Goal: Check status: Check status

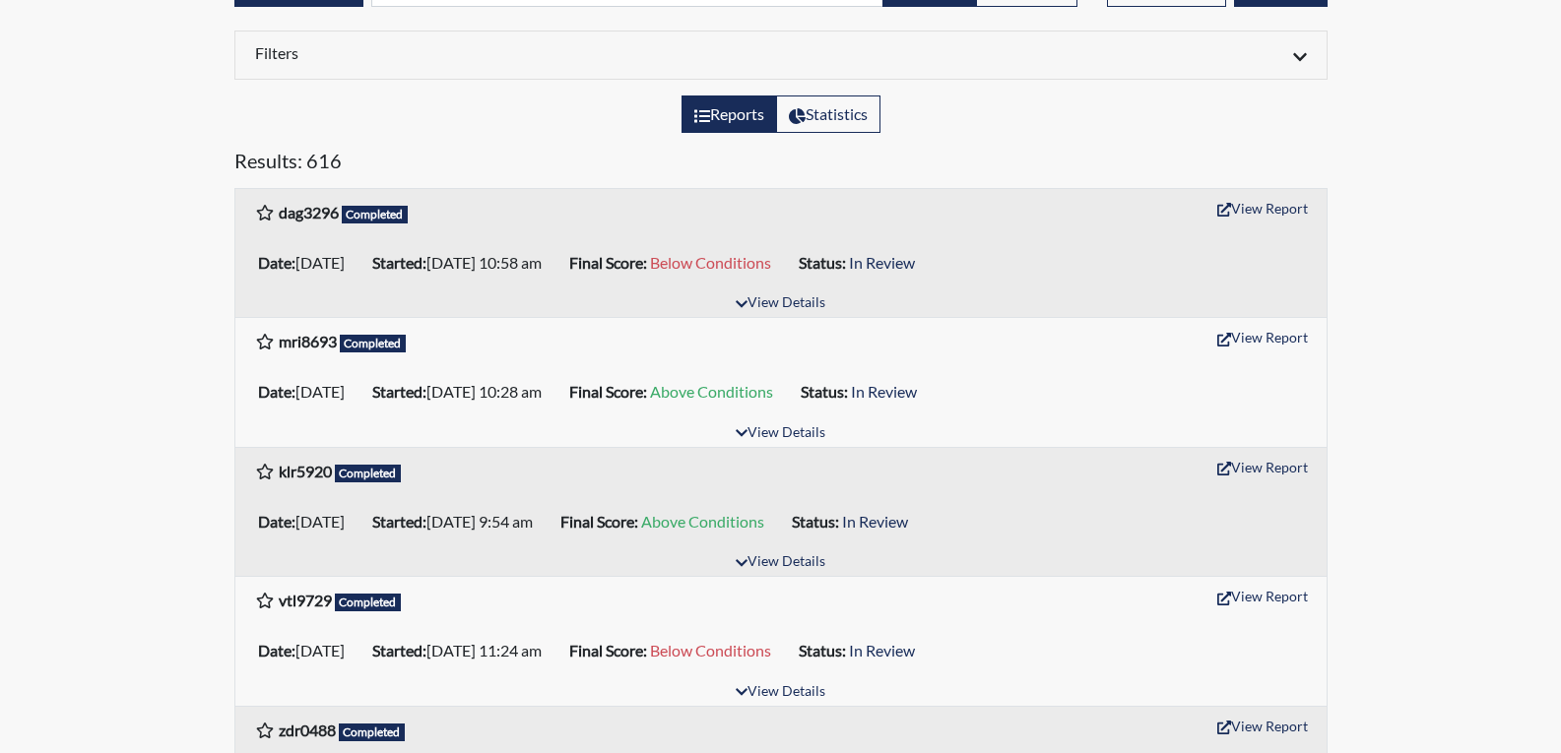
scroll to position [197, 0]
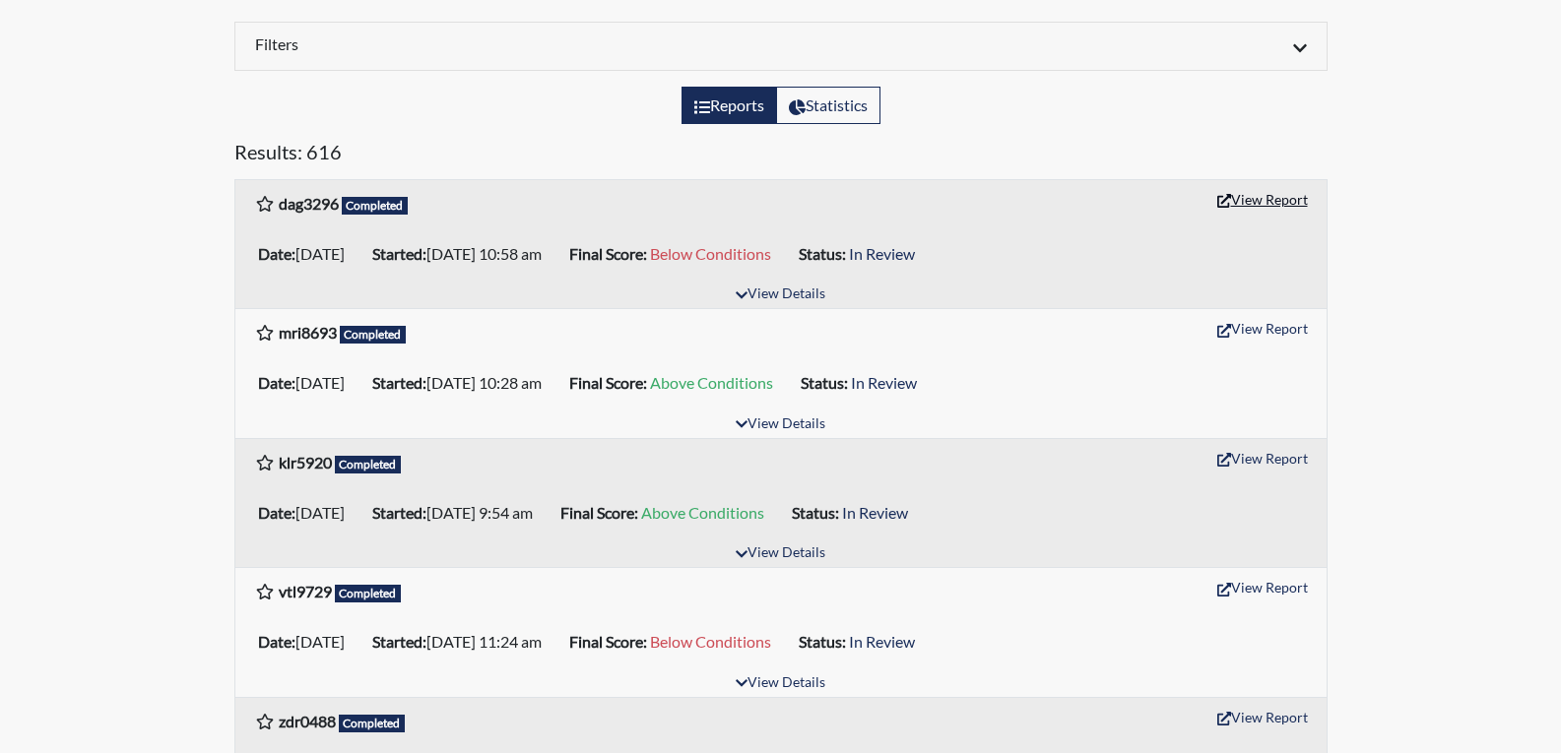
click at [1286, 208] on button "View Report" at bounding box center [1262, 199] width 108 height 31
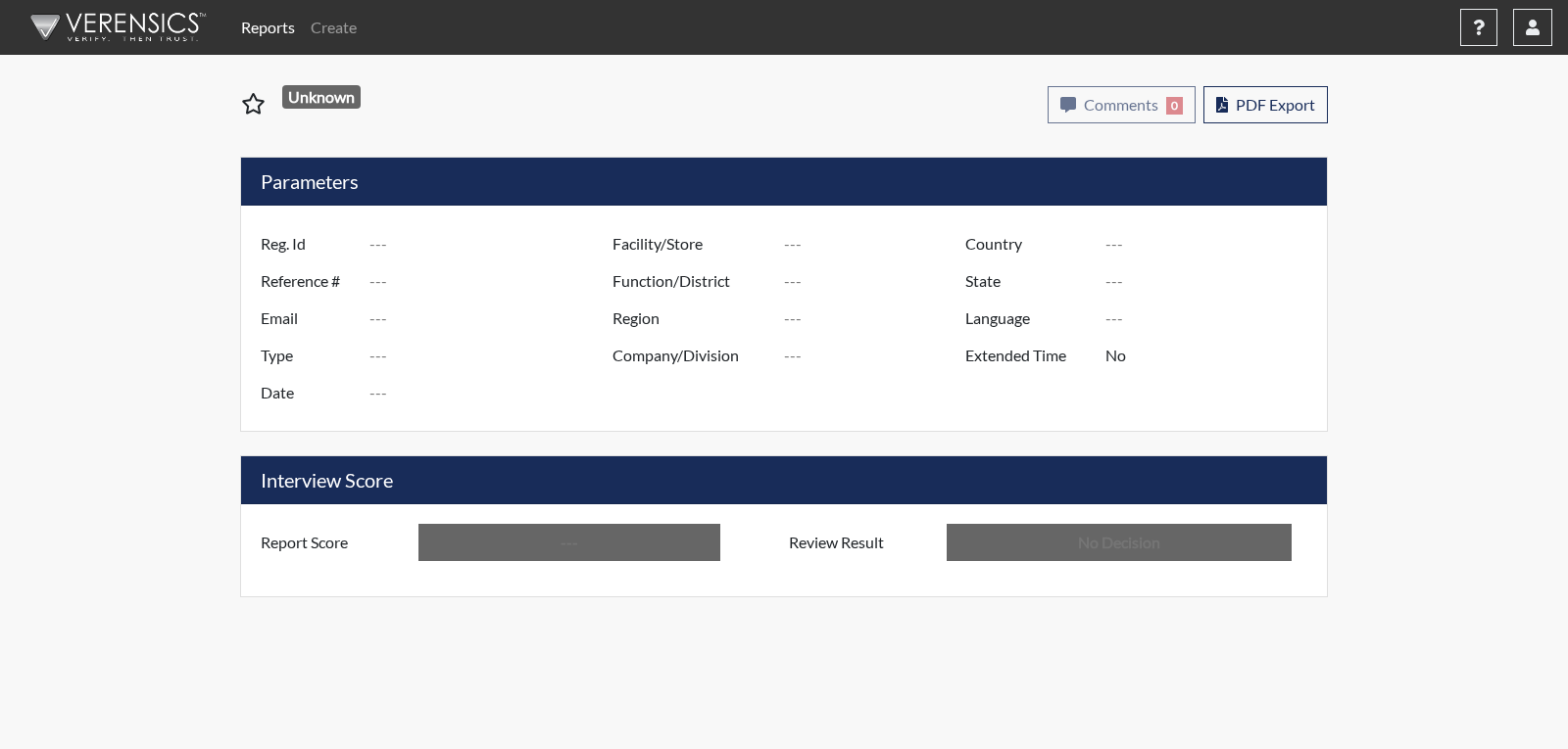
type input "dag3296"
type input "48962"
type input "---"
type input "Corrections Pre-Employment"
type input "[DATE]"
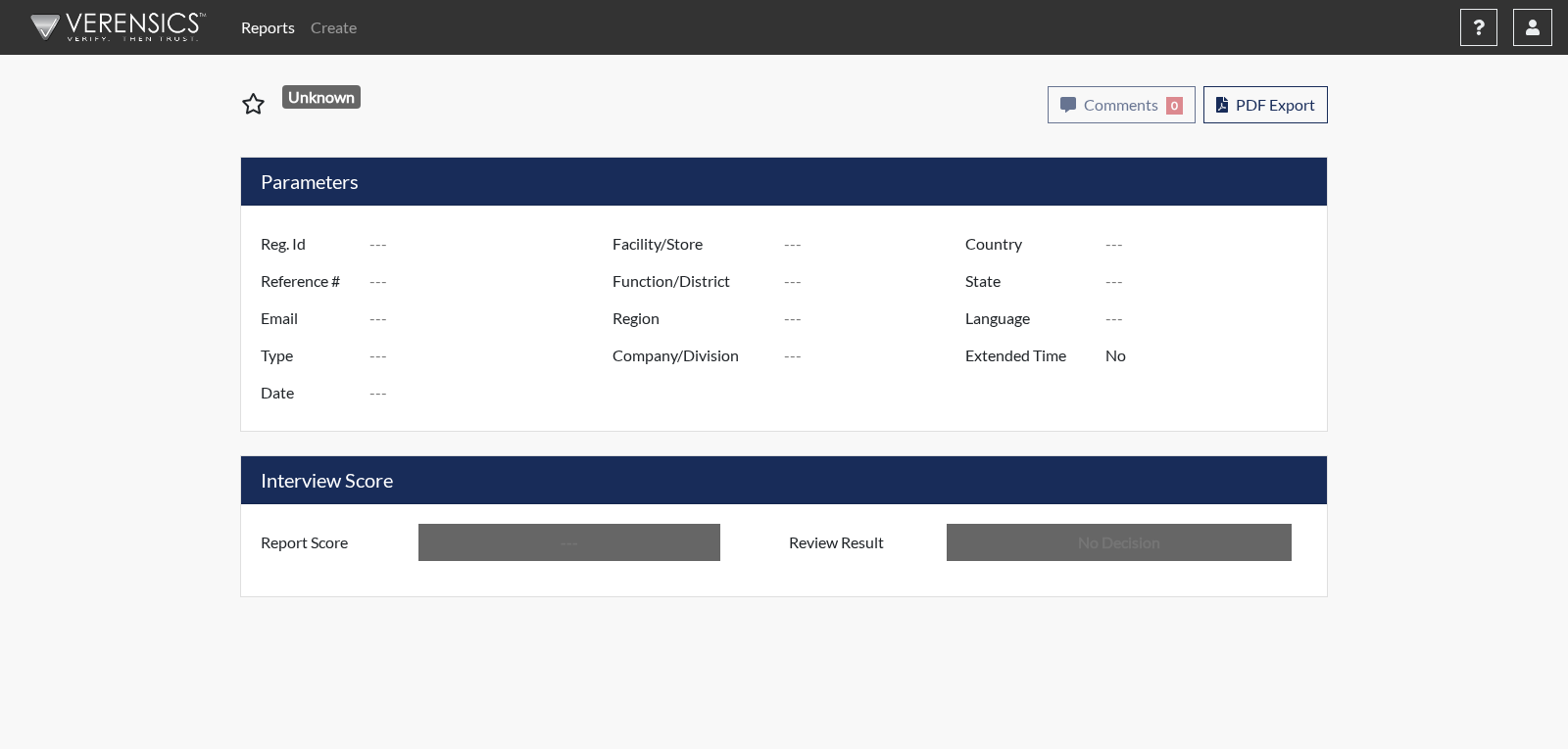
type input "[PERSON_NAME]"
type input "[GEOGRAPHIC_DATA]"
type input "[US_STATE]"
type input "English"
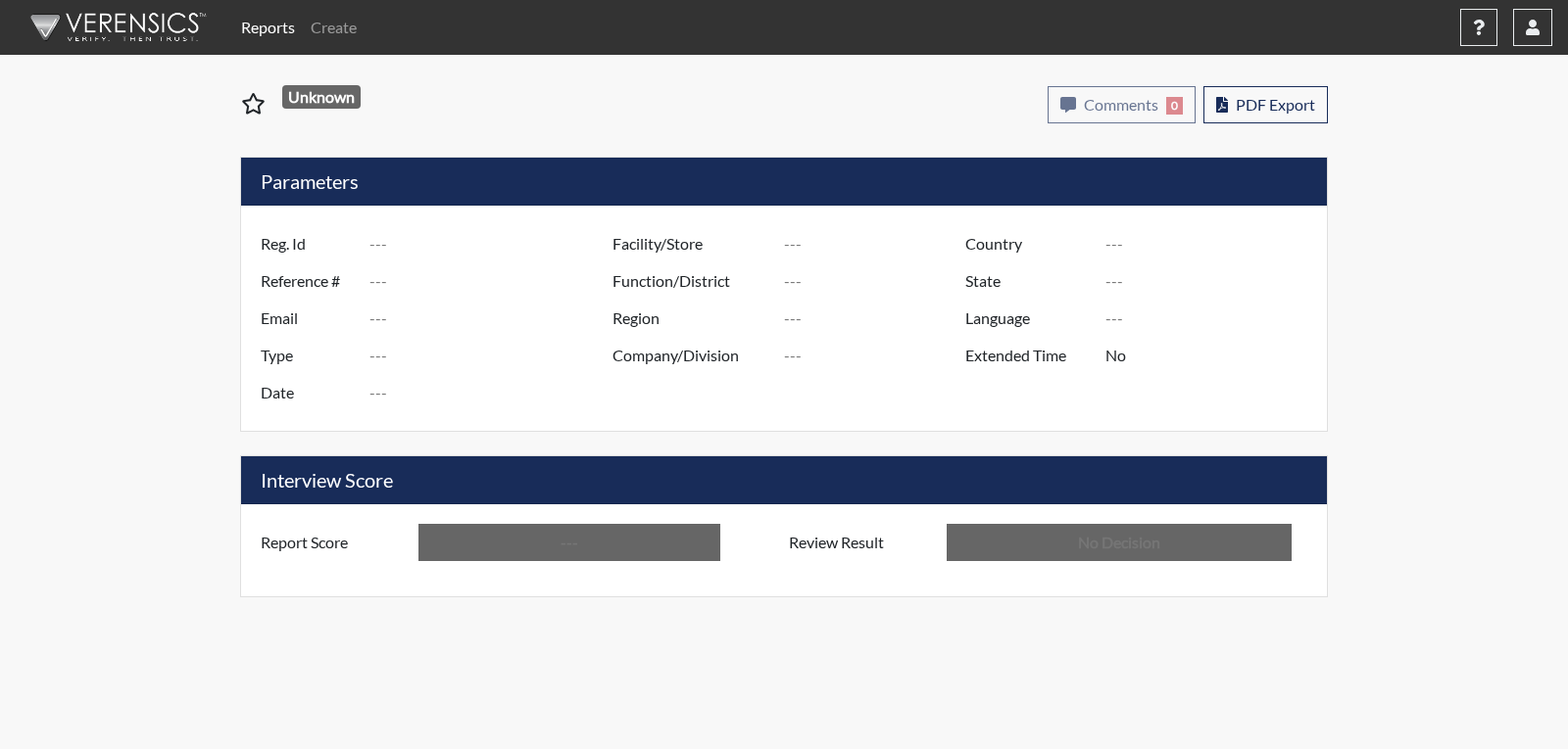
type input "Below Conditions"
type input "In Review"
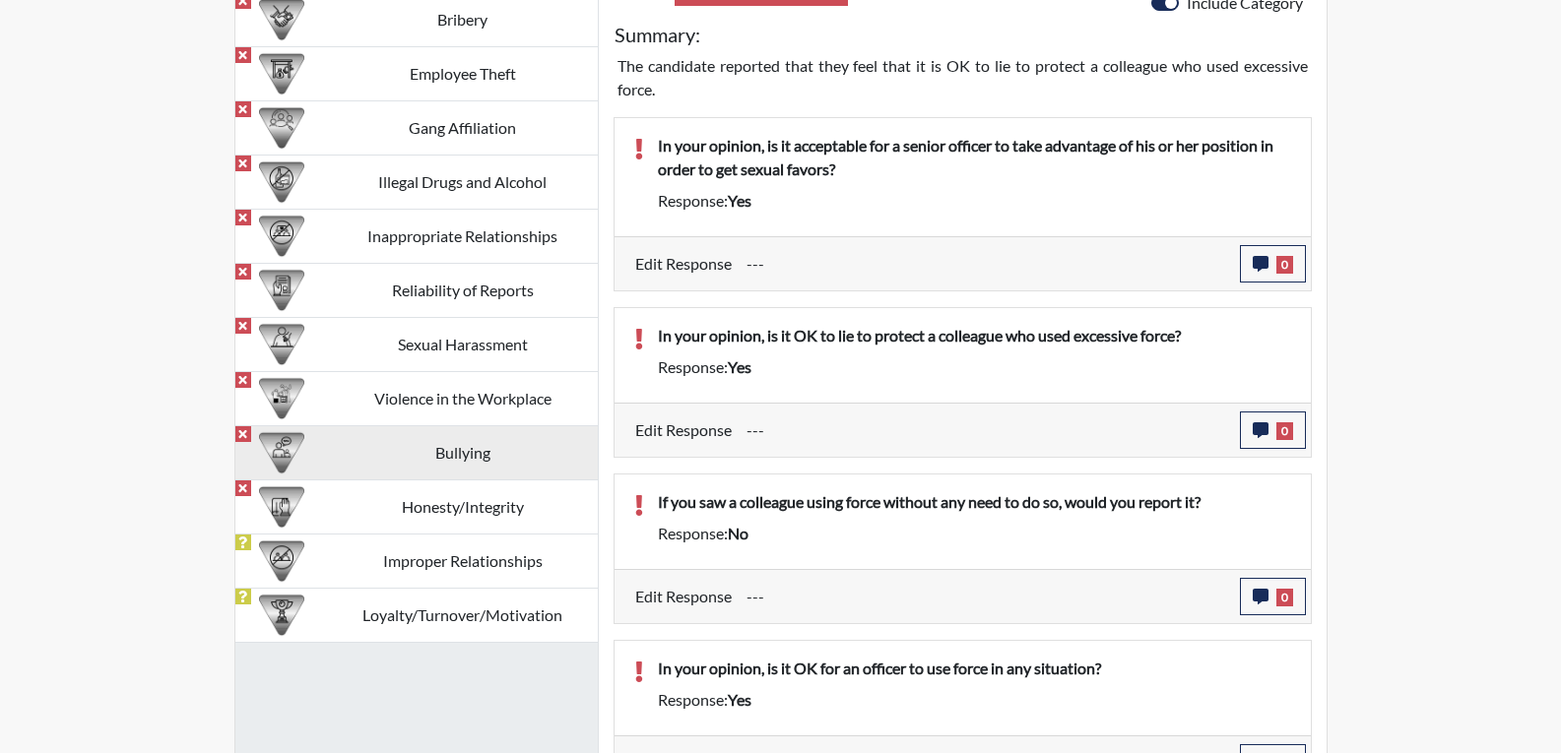
scroll to position [1280, 0]
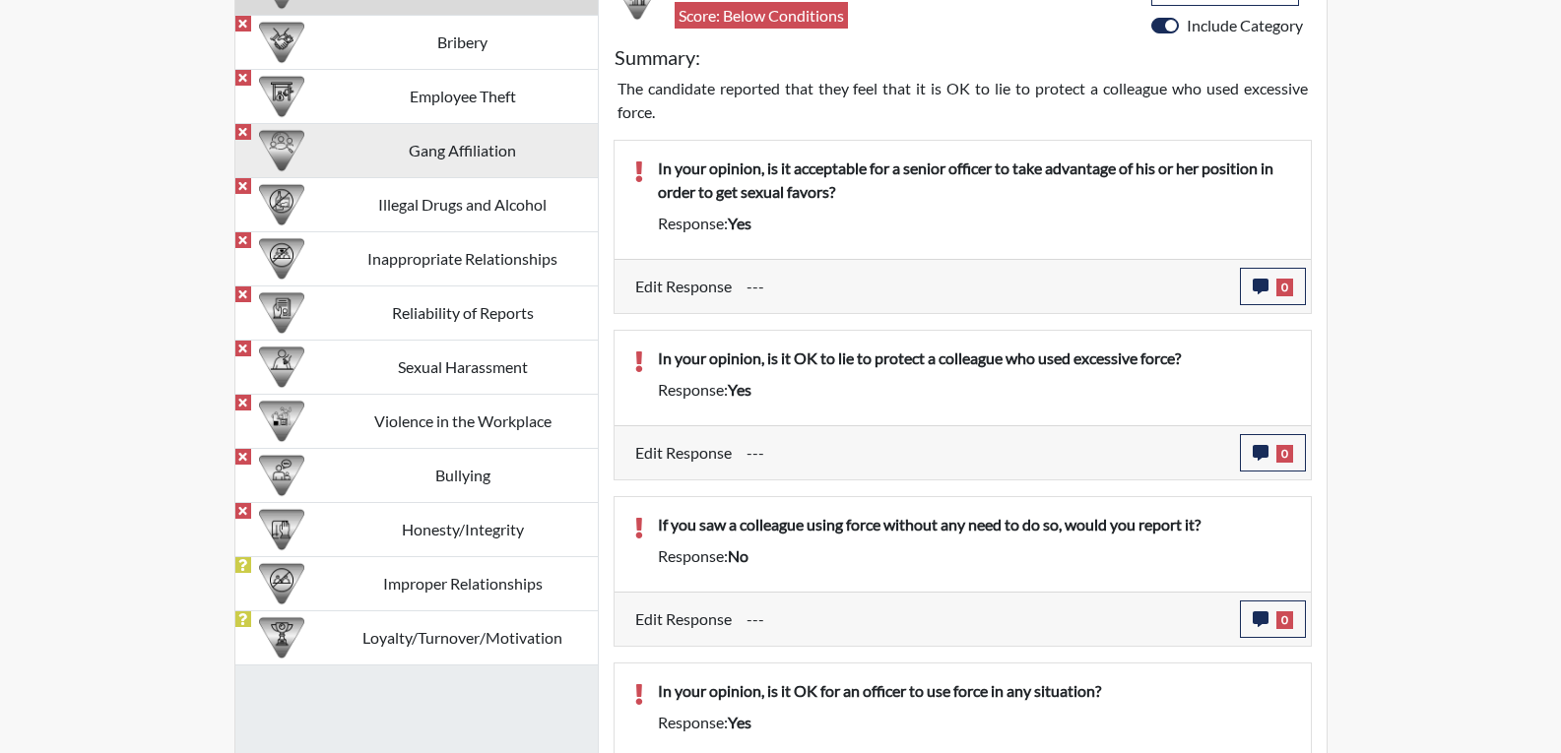
click at [495, 155] on td "Gang Affiliation" at bounding box center [463, 150] width 270 height 54
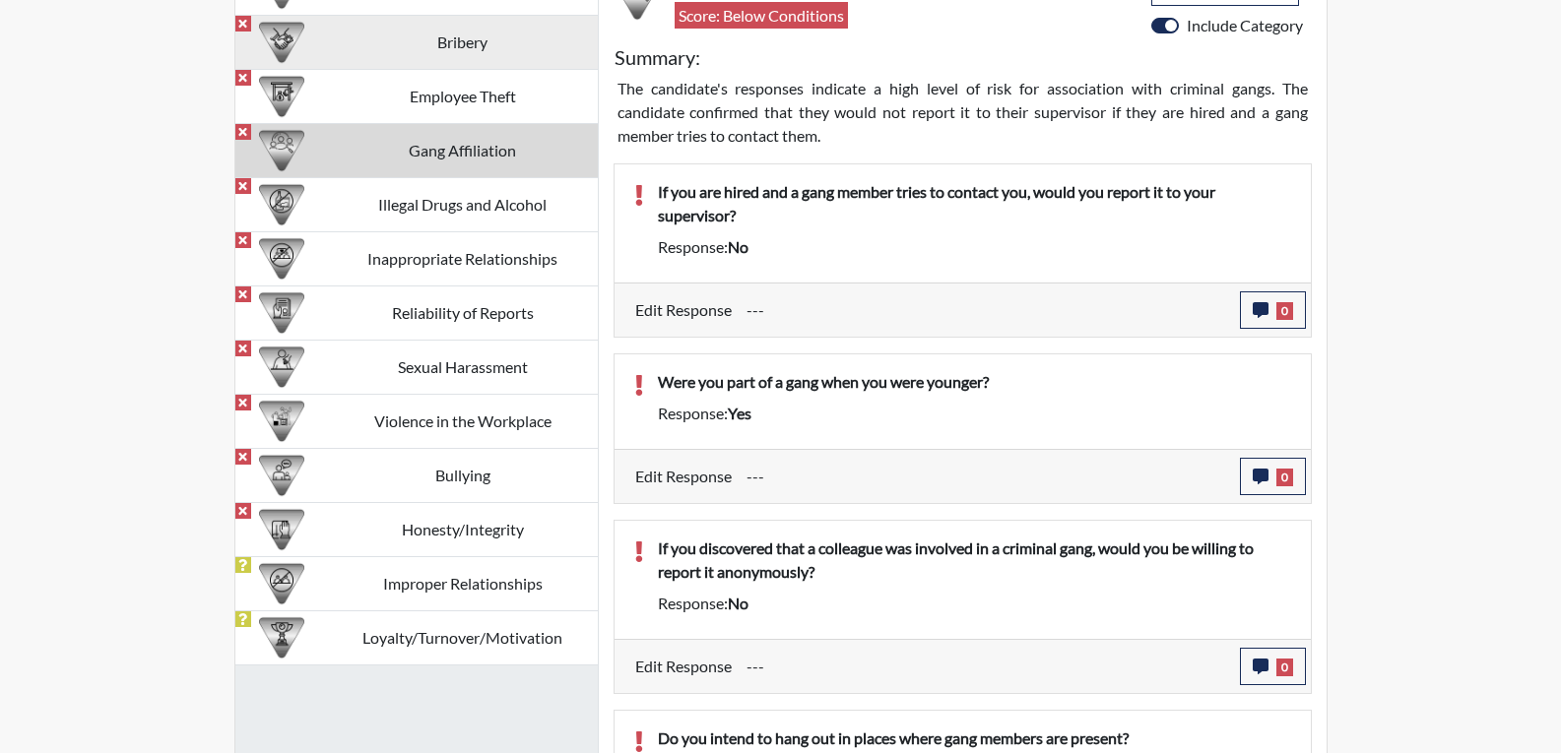
click at [503, 41] on td "Bribery" at bounding box center [463, 42] width 270 height 54
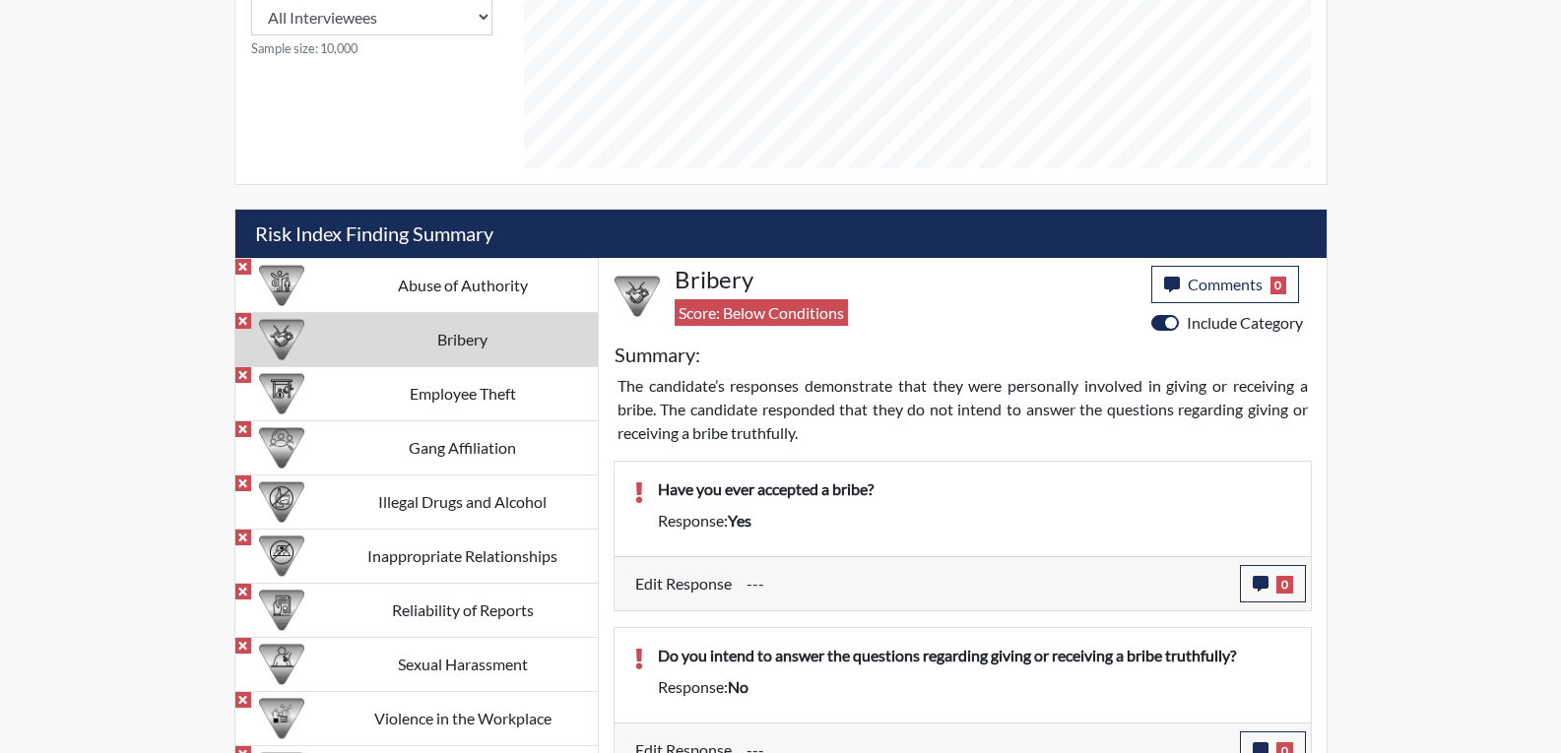
scroll to position [985, 0]
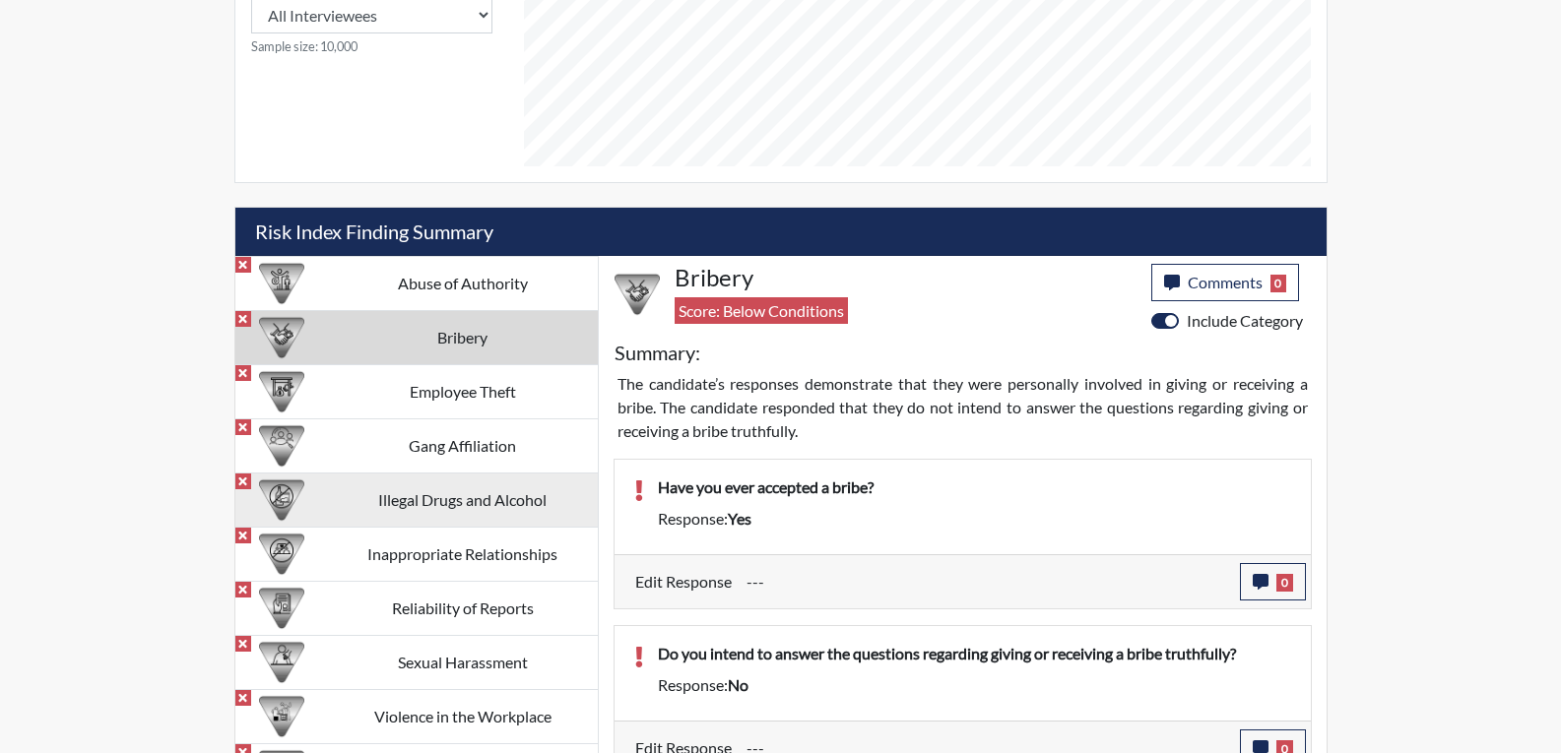
click at [406, 518] on td "Illegal Drugs and Alcohol" at bounding box center [463, 500] width 270 height 54
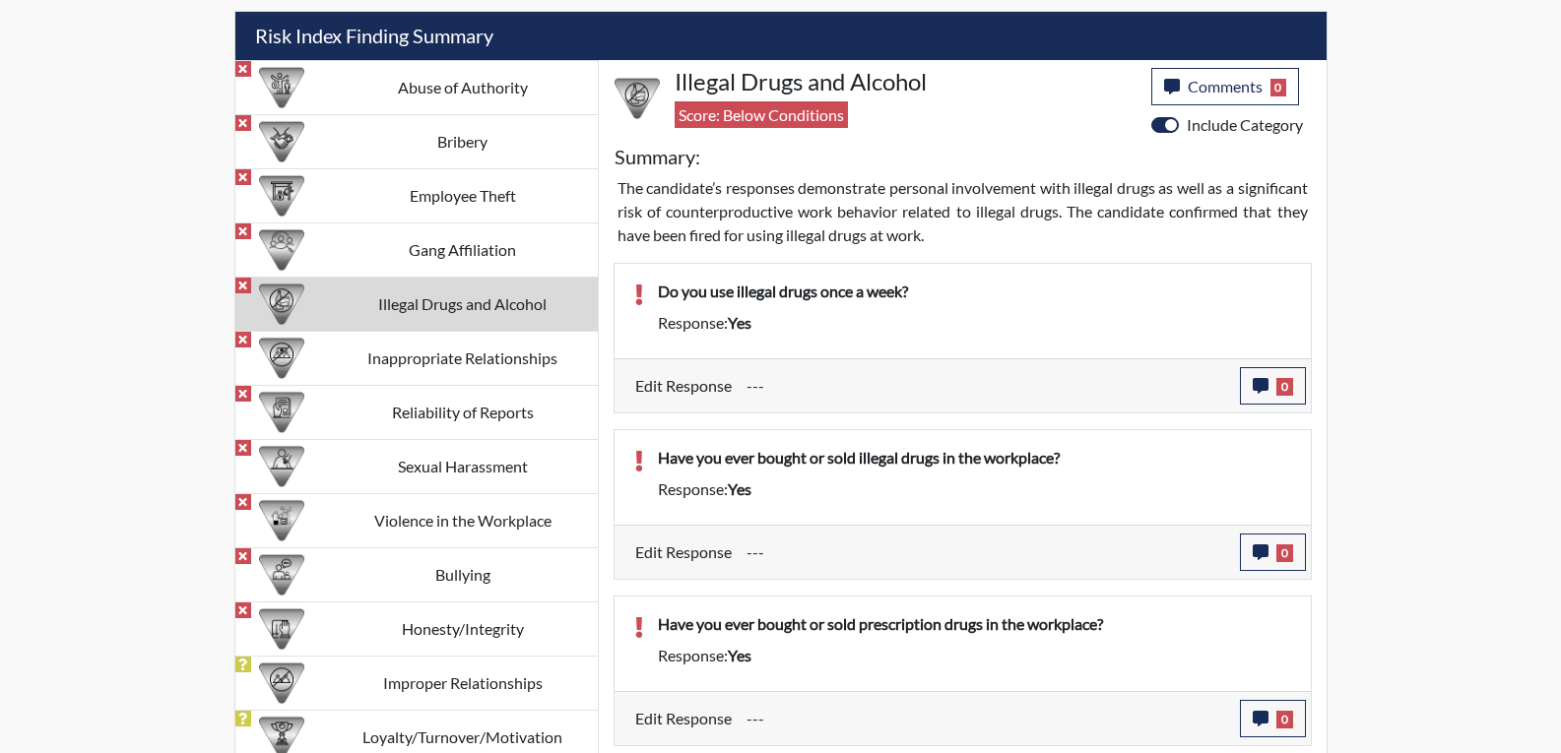
scroll to position [1182, 0]
